Goal: Information Seeking & Learning: Learn about a topic

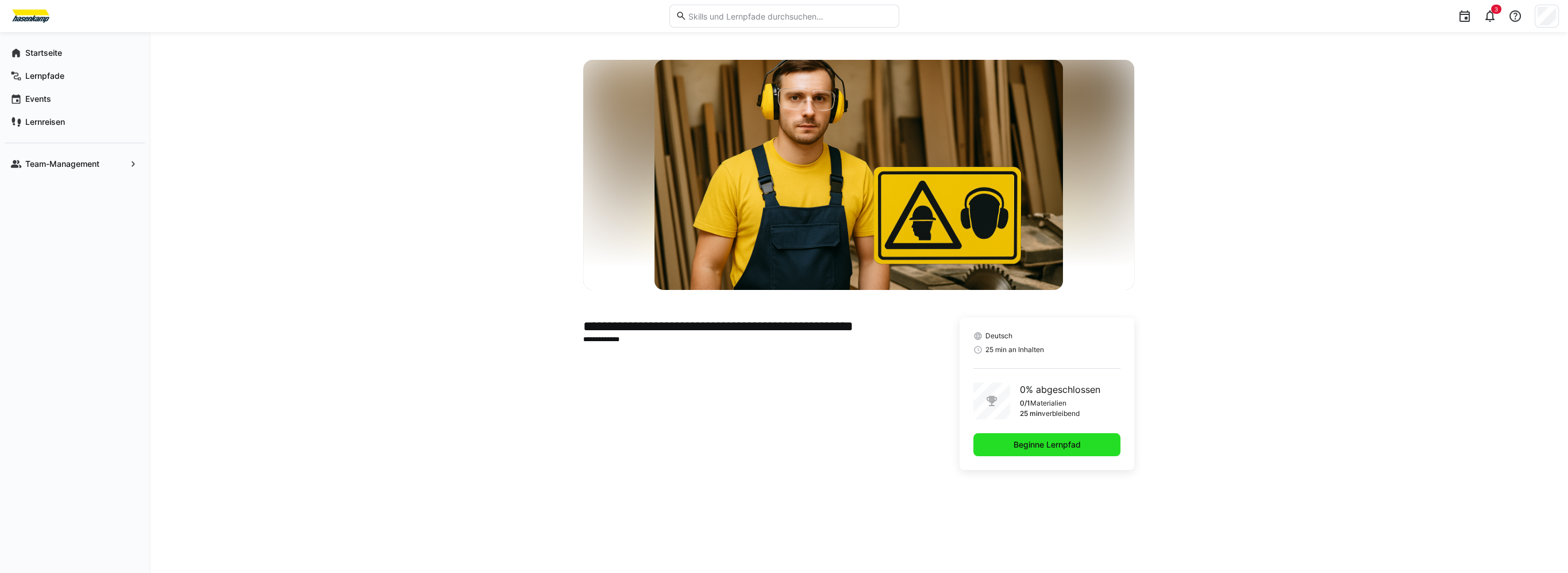
click at [1051, 442] on span "Beginne Lernpfad" at bounding box center [1047, 444] width 71 height 11
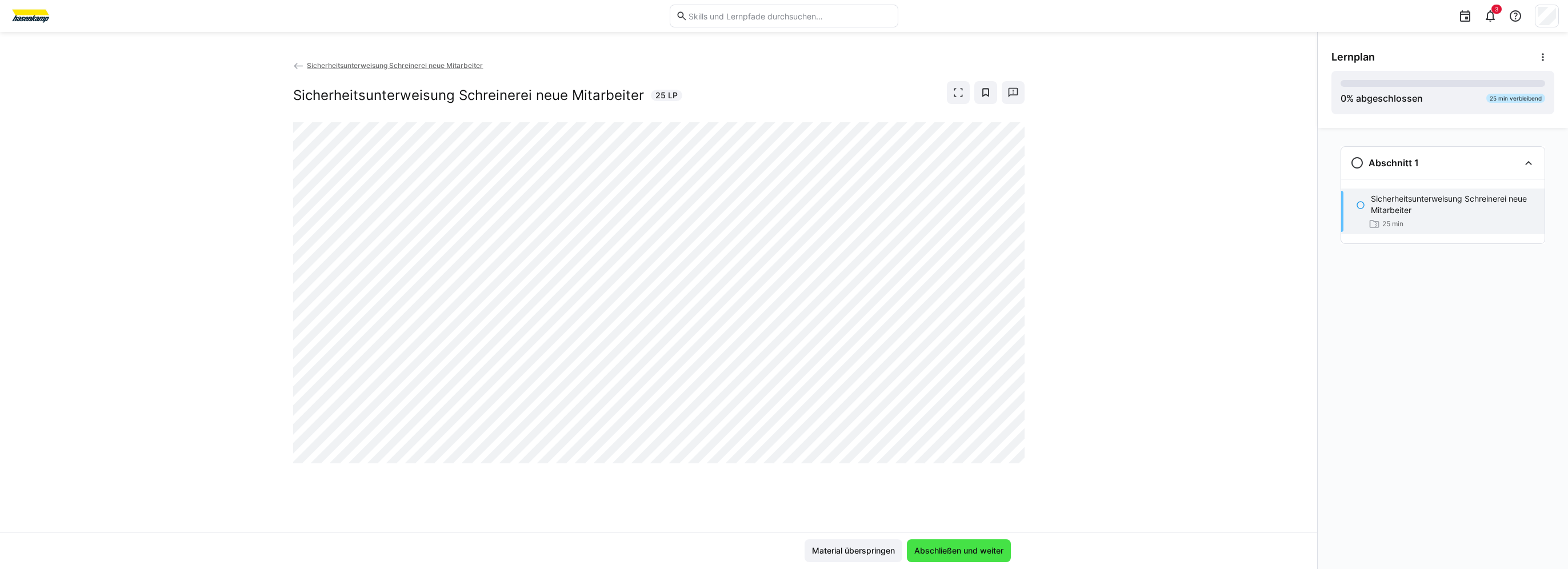
click at [924, 549] on span "Abschließen und weiter" at bounding box center [959, 550] width 93 height 11
drag, startPoint x: 765, startPoint y: 498, endPoint x: 716, endPoint y: 480, distance: 52.2
click at [760, 494] on div "Sicherheitsunterweisung Schreinerei neue Mitarbeiter Sicherheitsunterweisung Sc…" at bounding box center [659, 295] width 1317 height 472
click at [965, 546] on span "Abschließen und weiter" at bounding box center [959, 550] width 93 height 11
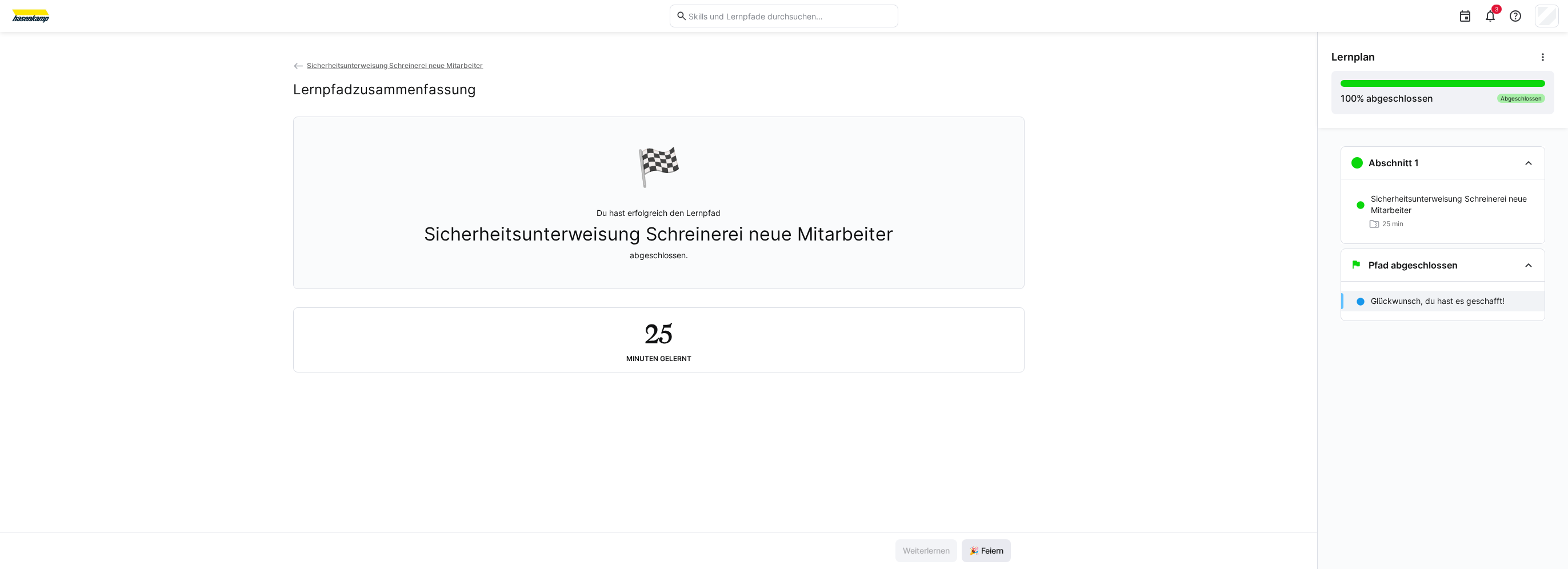
click at [987, 547] on span "🎉 Feiern" at bounding box center [987, 550] width 38 height 11
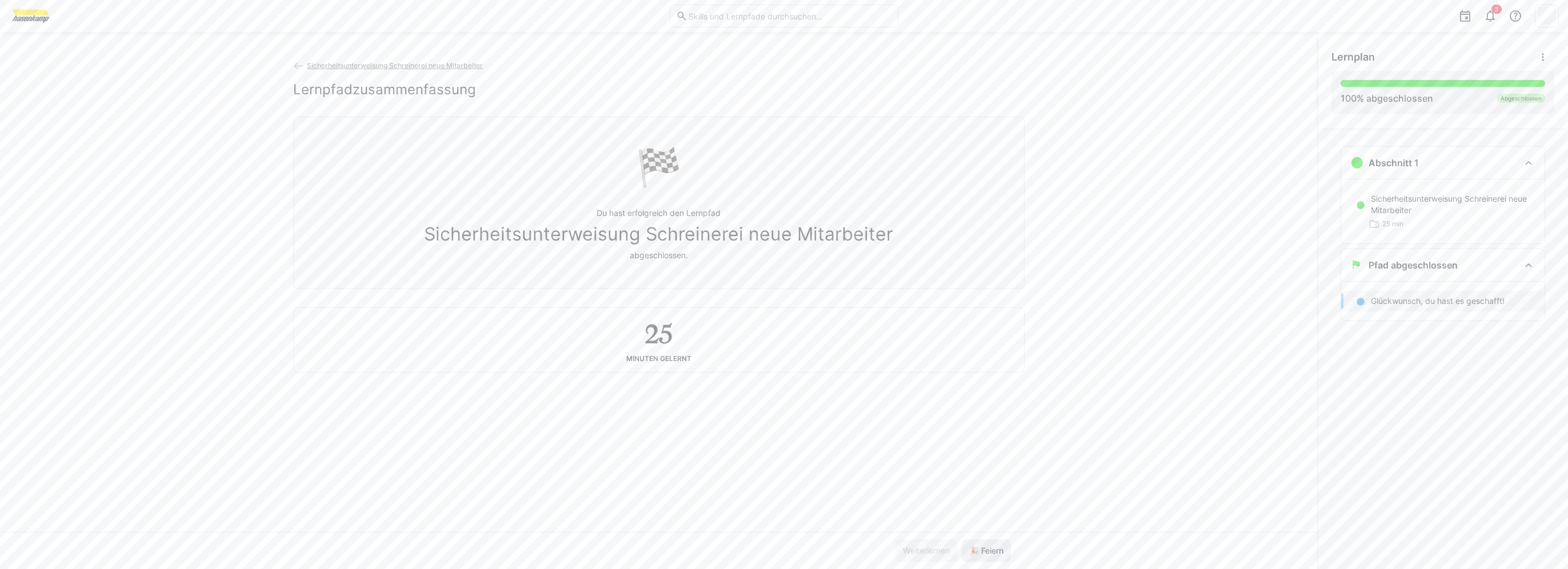
click at [986, 550] on span "🎉 Feiern" at bounding box center [987, 550] width 38 height 11
